Goal: Task Accomplishment & Management: Manage account settings

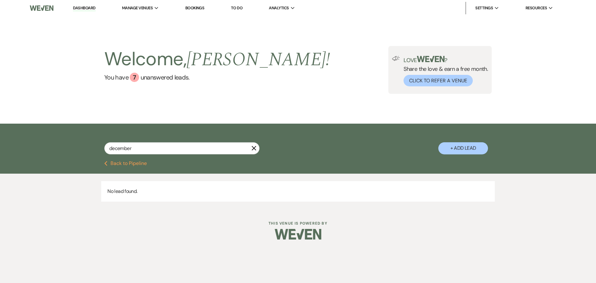
click at [195, 7] on link "Bookings" at bounding box center [194, 7] width 19 height 5
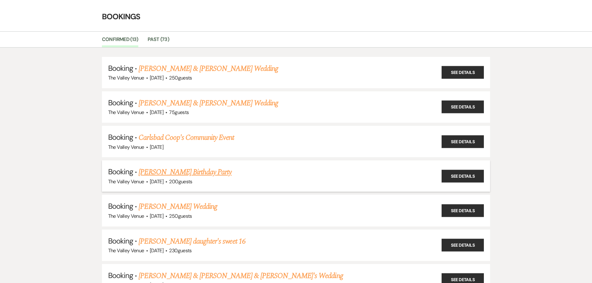
scroll to position [31, 0]
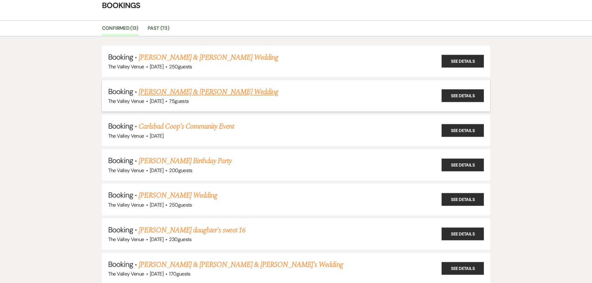
click at [236, 92] on link "[PERSON_NAME] & [PERSON_NAME] Wedding" at bounding box center [208, 91] width 139 height 11
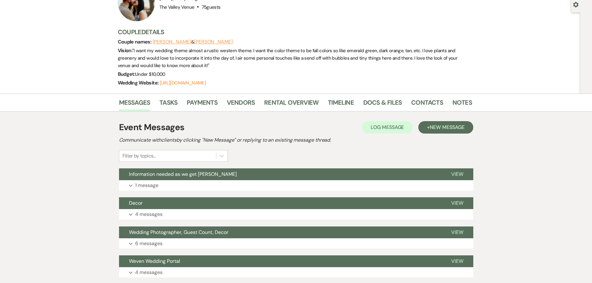
scroll to position [62, 0]
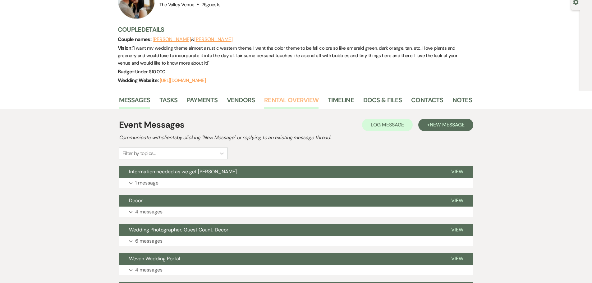
click at [301, 106] on link "Rental Overview" at bounding box center [291, 102] width 54 height 14
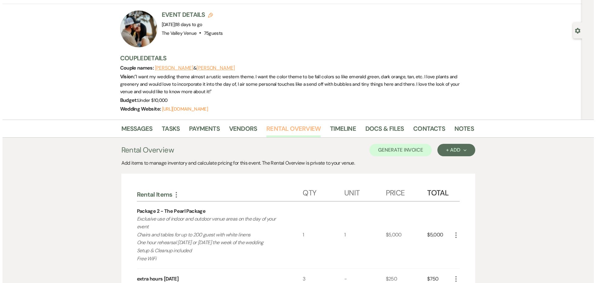
scroll to position [155, 0]
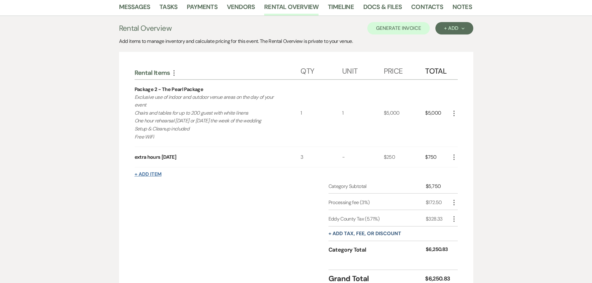
click at [153, 174] on button "+ Add Item" at bounding box center [147, 174] width 27 height 5
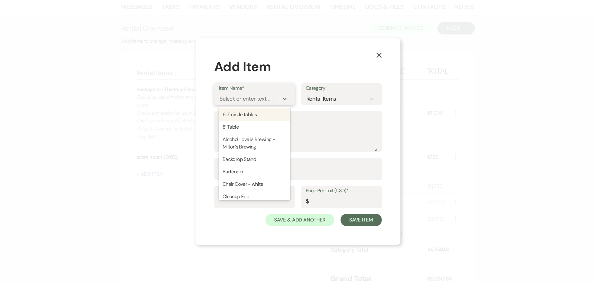
click at [253, 101] on div "Select or enter text..." at bounding box center [245, 99] width 50 height 8
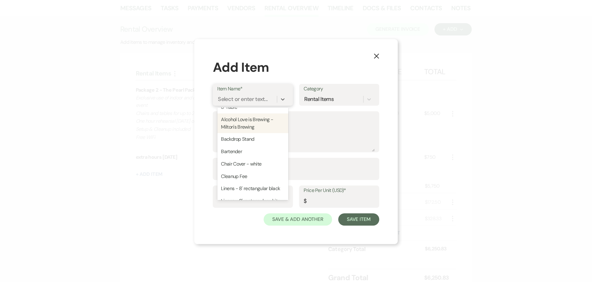
scroll to position [31, 0]
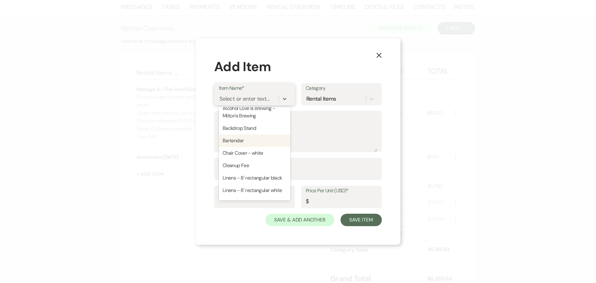
click at [249, 142] on div "Bartender" at bounding box center [254, 140] width 71 height 12
type textarea "1 per every 75 people"
type input "75"
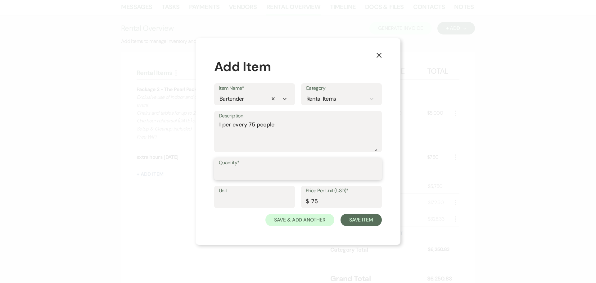
click at [266, 176] on input "Quantity*" at bounding box center [298, 173] width 158 height 12
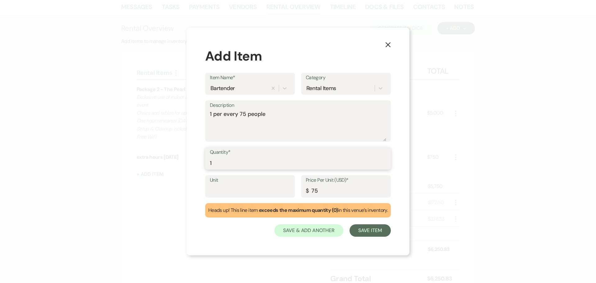
type input "1"
click at [312, 191] on input "75" at bounding box center [346, 191] width 80 height 12
type input "175"
click at [375, 232] on button "Save Item" at bounding box center [370, 230] width 41 height 12
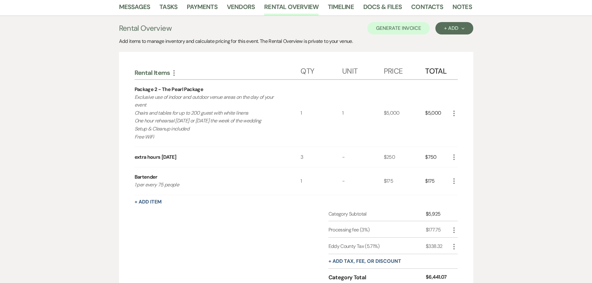
click at [454, 181] on icon "More" at bounding box center [453, 180] width 7 height 7
click at [465, 202] on button "X Delete" at bounding box center [467, 203] width 34 height 10
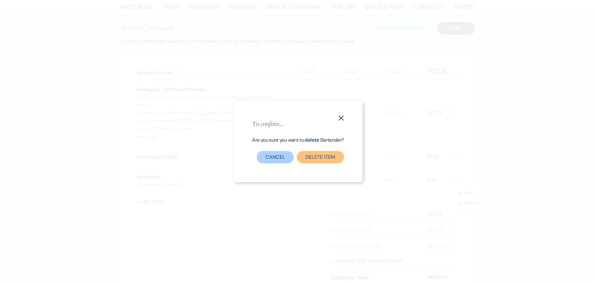
click at [312, 157] on button "Delete Item" at bounding box center [320, 157] width 47 height 12
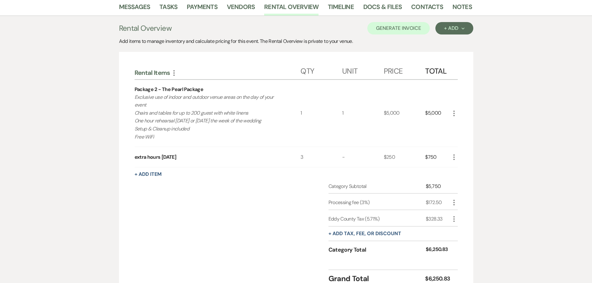
click at [531, 88] on div "Messages Tasks Payments Vendors Rental Overview Timeline Docs & Files Contacts …" at bounding box center [296, 149] width 592 height 302
click at [467, 32] on button "+ Add Next" at bounding box center [454, 28] width 38 height 12
click at [528, 58] on div "Messages Tasks Payments Vendors Rental Overview Timeline Docs & Files Contacts …" at bounding box center [296, 149] width 592 height 302
click at [199, 9] on link "Payments" at bounding box center [202, 9] width 31 height 14
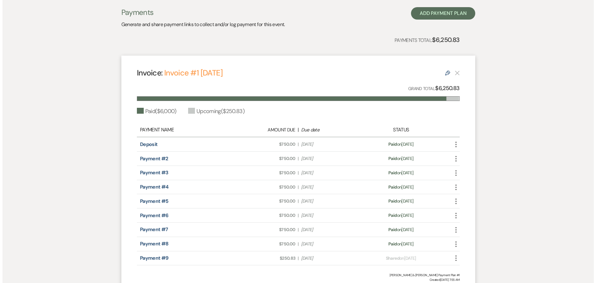
scroll to position [171, 0]
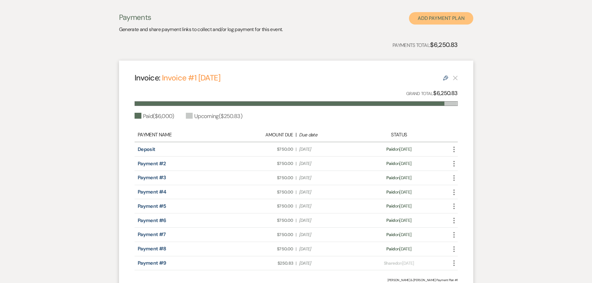
click at [445, 23] on button "Add Payment Plan" at bounding box center [441, 18] width 64 height 12
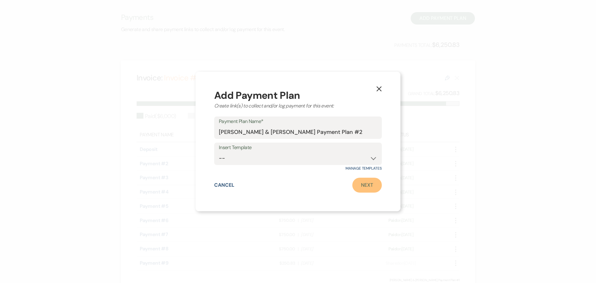
click at [366, 185] on link "Next" at bounding box center [368, 185] width 30 height 15
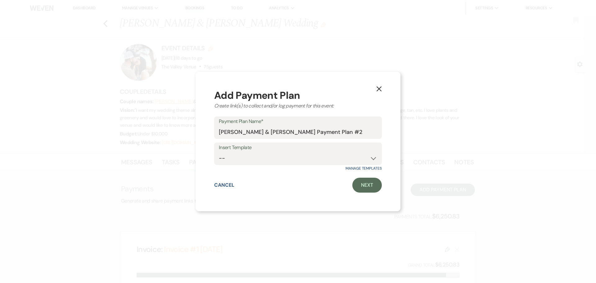
select select "2"
select select "percentage"
select select "true"
select select "client"
select select "weeks"
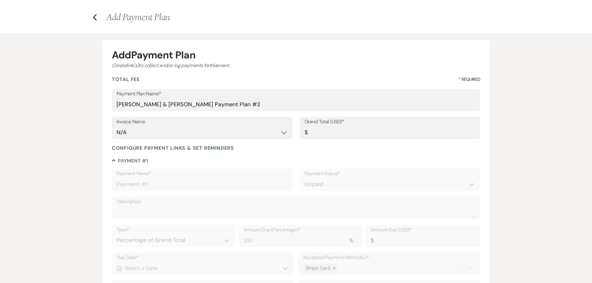
scroll to position [31, 0]
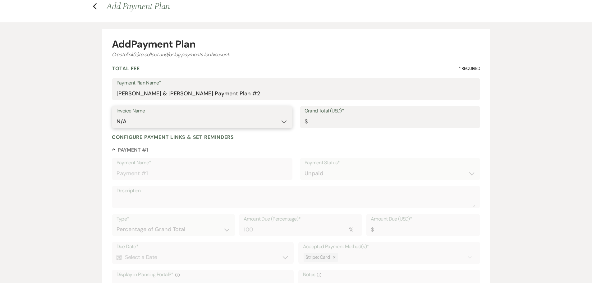
click at [149, 120] on select "N/A" at bounding box center [201, 122] width 171 height 12
click at [126, 123] on select "N/A" at bounding box center [201, 122] width 171 height 12
click at [174, 88] on input "[PERSON_NAME] & [PERSON_NAME] Payment Plan #2" at bounding box center [295, 94] width 359 height 12
drag, startPoint x: 191, startPoint y: 94, endPoint x: 34, endPoint y: 98, distance: 156.9
click at [34, 98] on div "Add Payment Plan Create link(s) to collect and/or log payments for this event: …" at bounding box center [296, 211] width 592 height 378
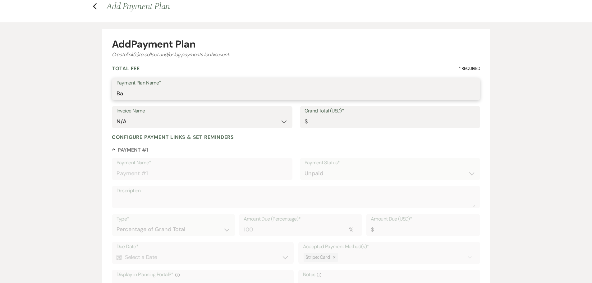
type input "B"
type input "Extras : Bartender and Backdrop"
click at [320, 125] on input "Grand Total (USD)*" at bounding box center [389, 122] width 171 height 12
type input "3"
type input "3.00"
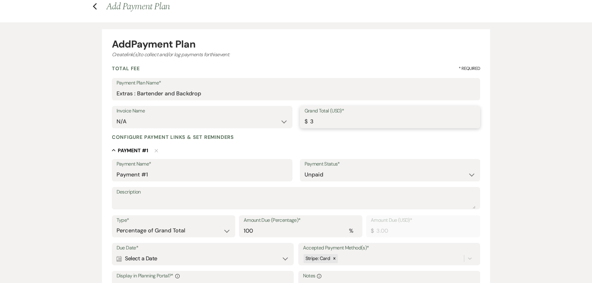
type input "37"
type input "37.00"
type input "375"
type input "375.00"
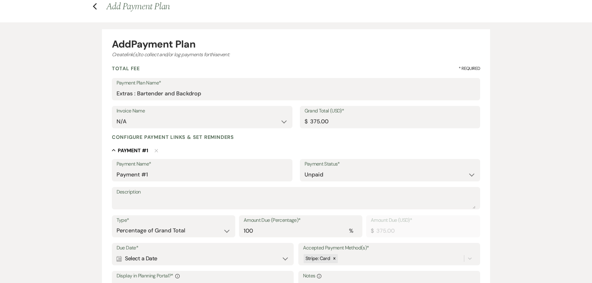
click at [349, 146] on div "Configure payment links & set reminders Collapse Payment # 1 Delete Payment Nam…" at bounding box center [296, 253] width 368 height 238
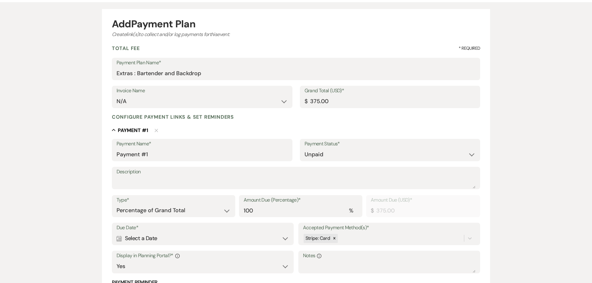
scroll to position [62, 0]
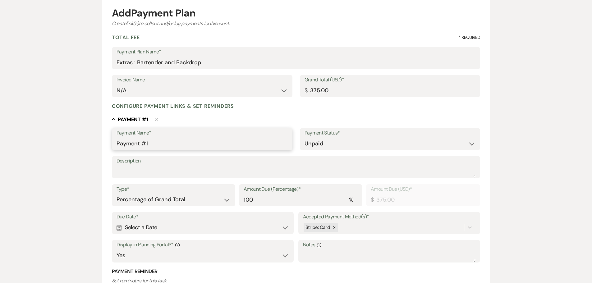
drag, startPoint x: 156, startPoint y: 147, endPoint x: 23, endPoint y: 153, distance: 133.4
click at [25, 156] on div "Add Payment Plan Create link(s) to collect and/or log payments for this event: …" at bounding box center [296, 180] width 592 height 379
type input "D"
type input "Extras"
drag, startPoint x: 180, startPoint y: 191, endPoint x: 180, endPoint y: 202, distance: 10.9
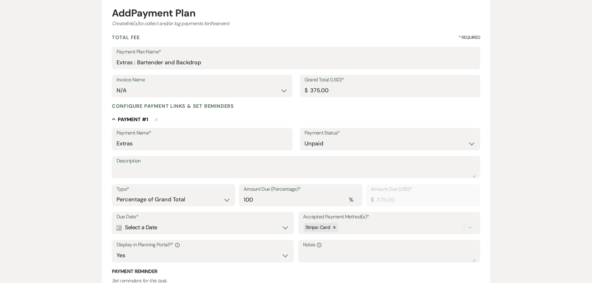
click at [180, 201] on div "Type* Dollar Amount Percentage of Grand Total" at bounding box center [173, 195] width 123 height 22
click at [180, 202] on select "Dollar Amount Percentage of Grand Total" at bounding box center [173, 200] width 114 height 12
select select "flat"
click at [116, 194] on select "Dollar Amount Percentage of Grand Total" at bounding box center [173, 200] width 114 height 12
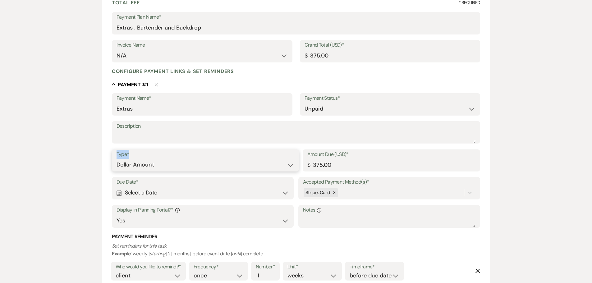
scroll to position [155, 0]
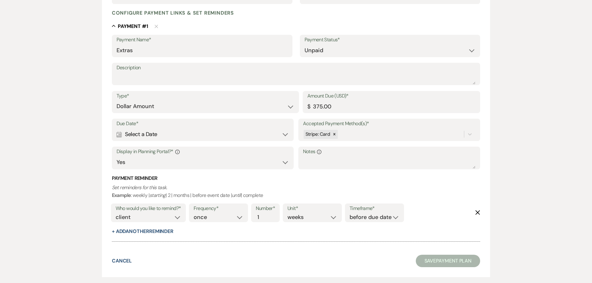
click at [121, 136] on use at bounding box center [118, 135] width 5 height 6
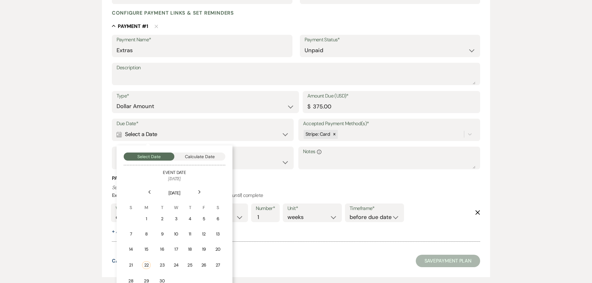
click at [199, 194] on div "Next" at bounding box center [199, 192] width 10 height 10
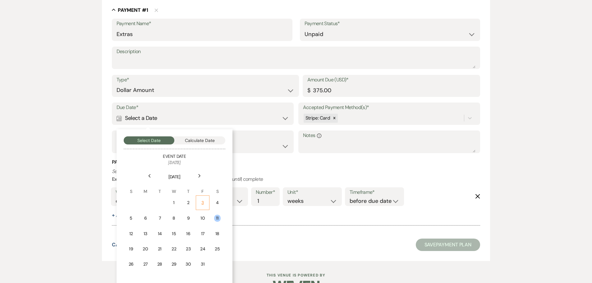
scroll to position [186, 0]
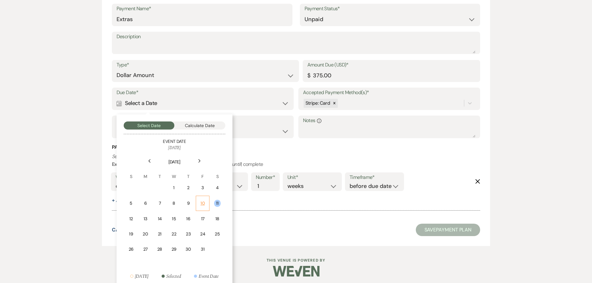
click at [198, 201] on td "10" at bounding box center [203, 203] width 14 height 15
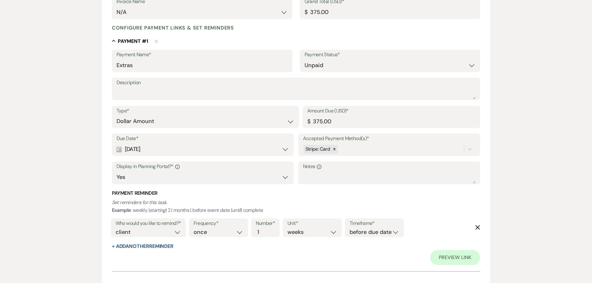
scroll to position [204, 0]
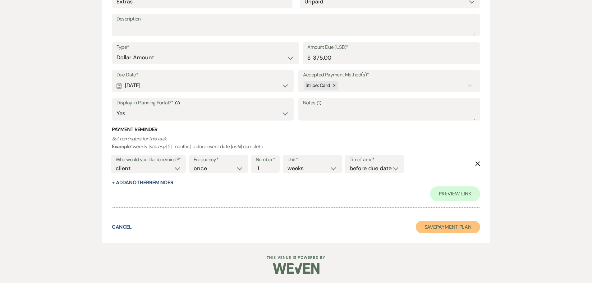
click at [453, 230] on button "Save Payment Plan" at bounding box center [448, 227] width 65 height 12
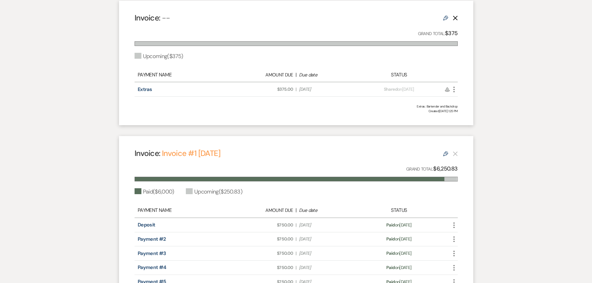
scroll to position [155, 0]
